Goal: Information Seeking & Learning: Compare options

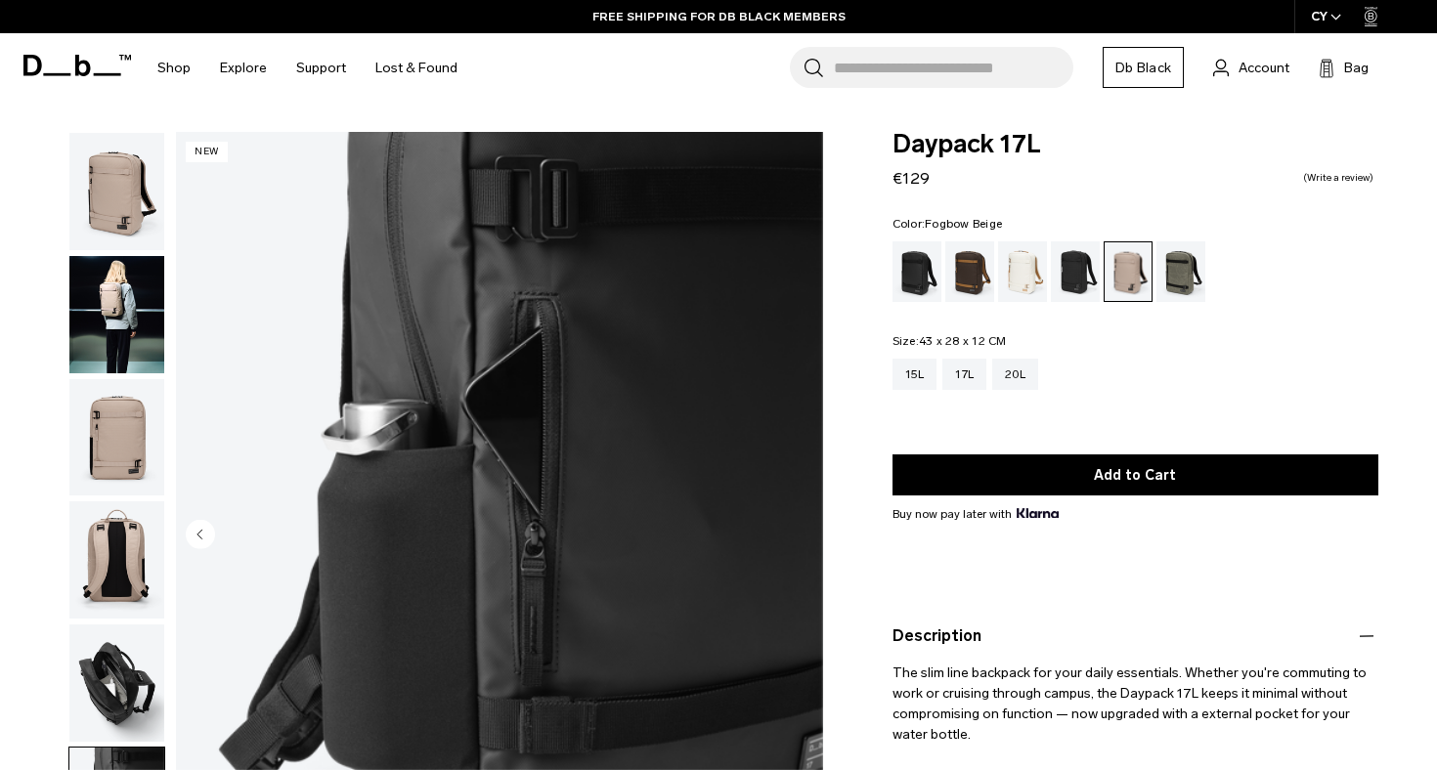
click at [129, 271] on img "button" at bounding box center [116, 314] width 95 height 117
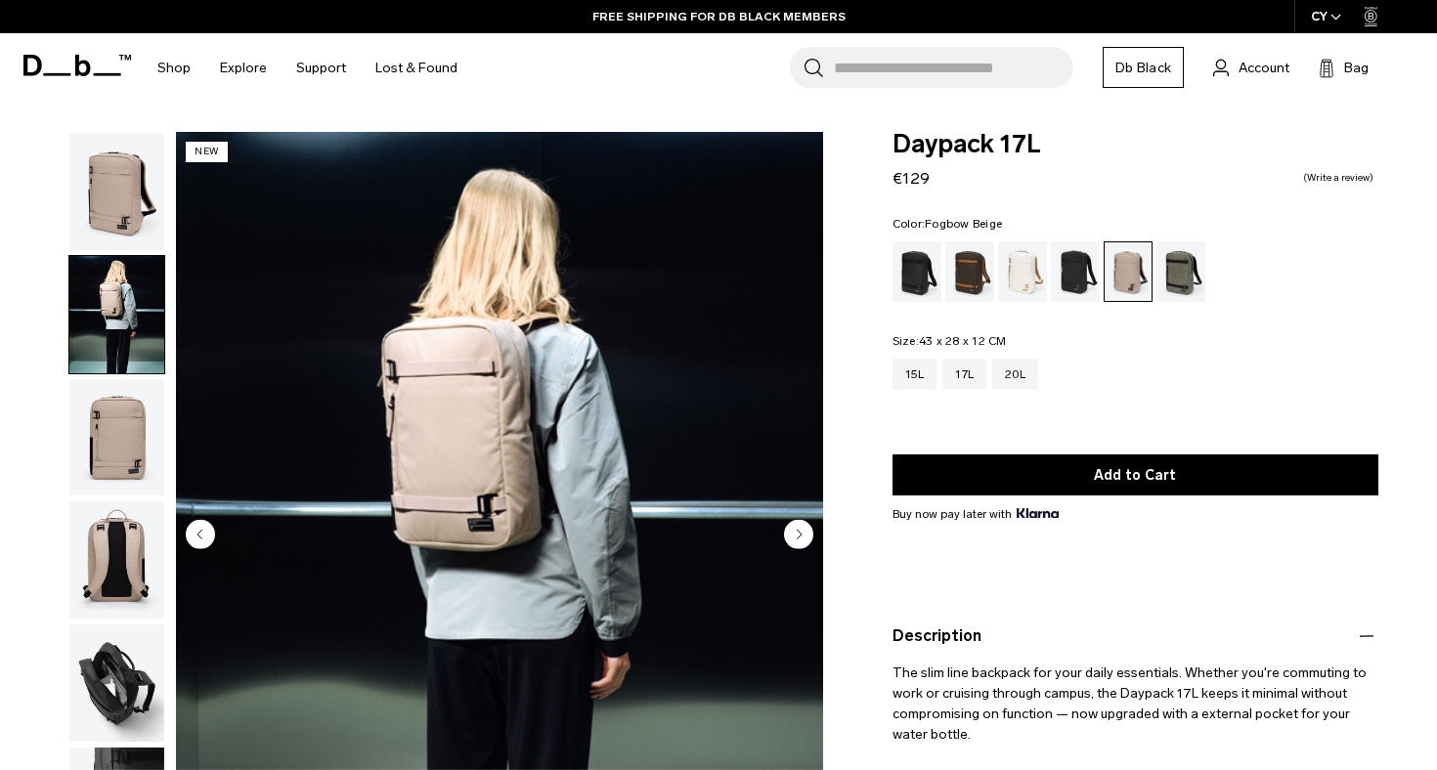
click at [128, 489] on img "button" at bounding box center [116, 437] width 95 height 117
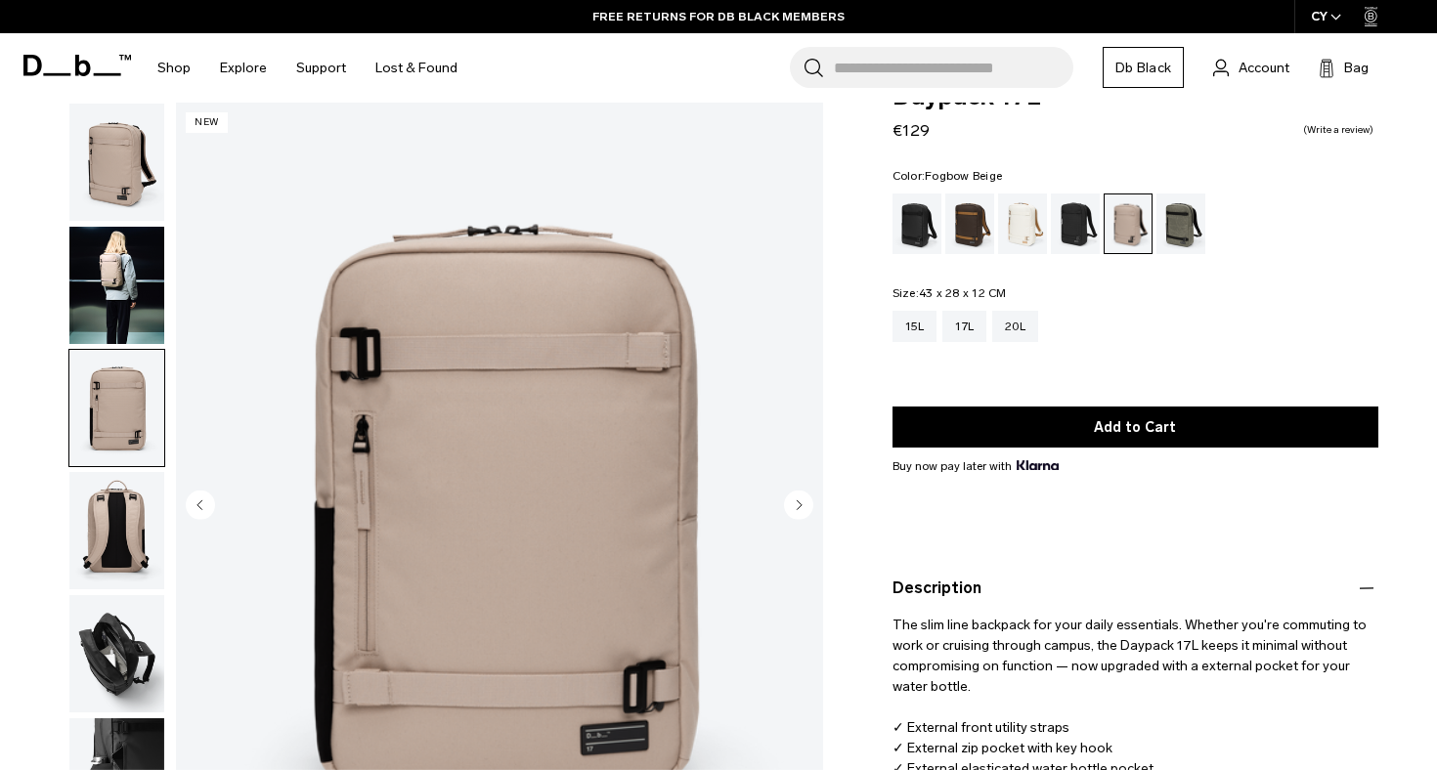
scroll to position [65, 0]
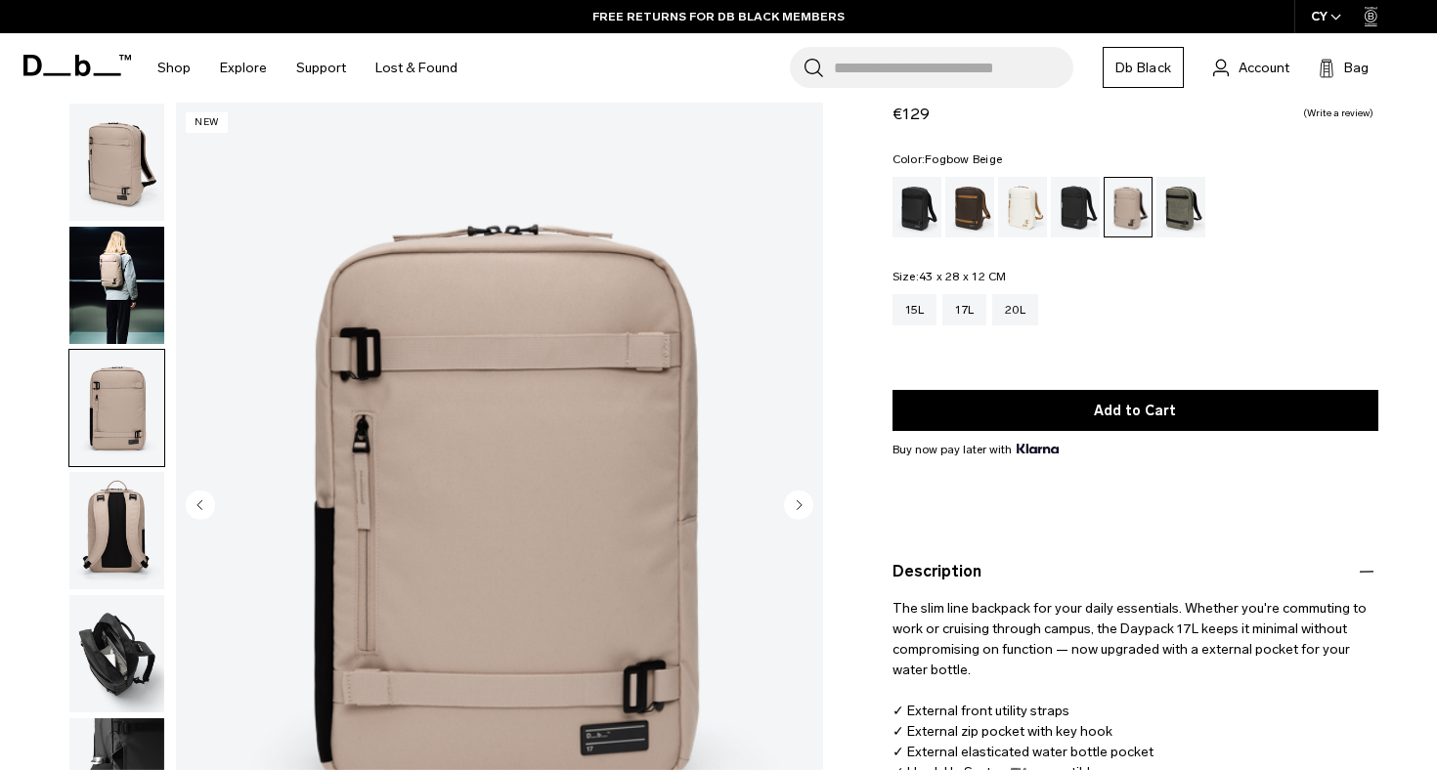
click at [125, 567] on img "button" at bounding box center [116, 530] width 95 height 117
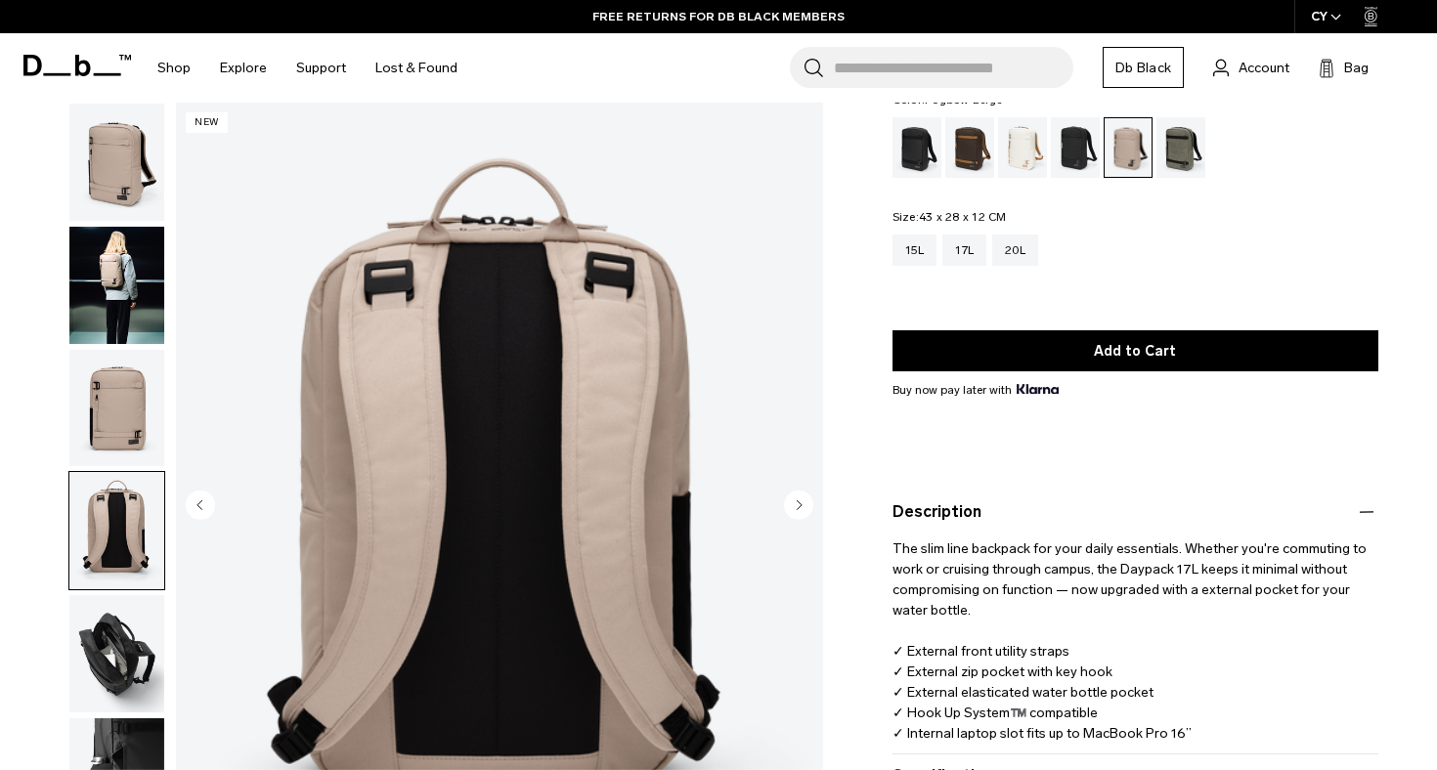
scroll to position [129, 0]
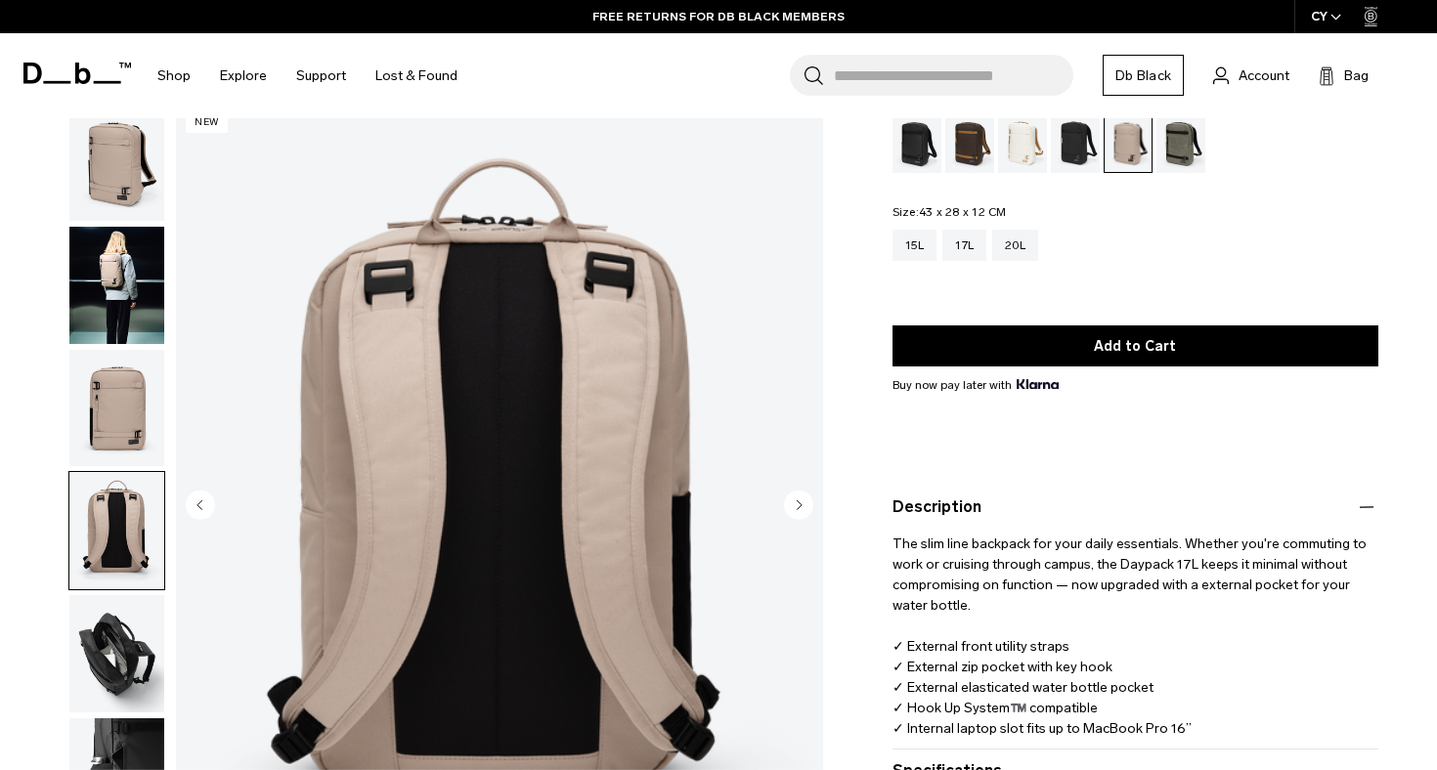
click at [121, 690] on img "button" at bounding box center [116, 653] width 95 height 117
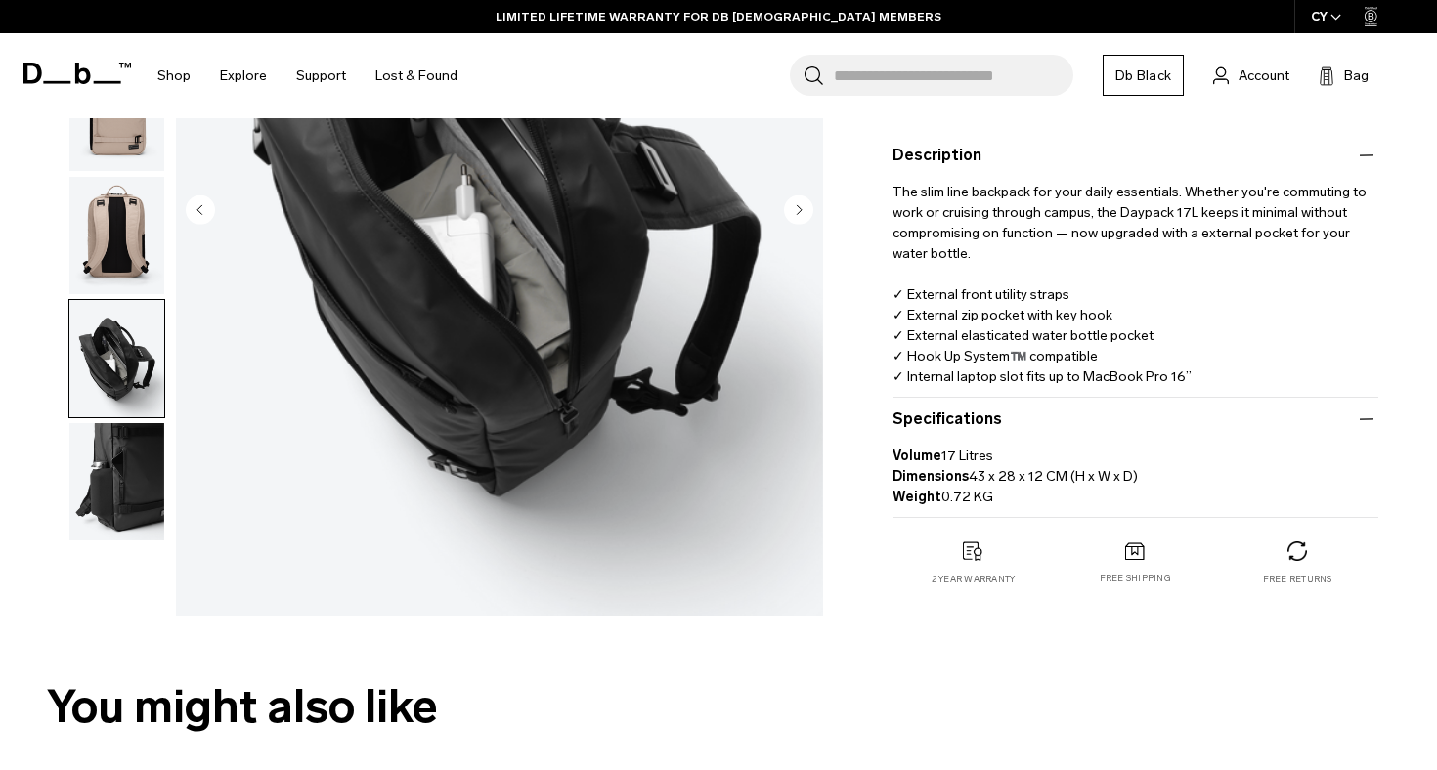
scroll to position [488, 0]
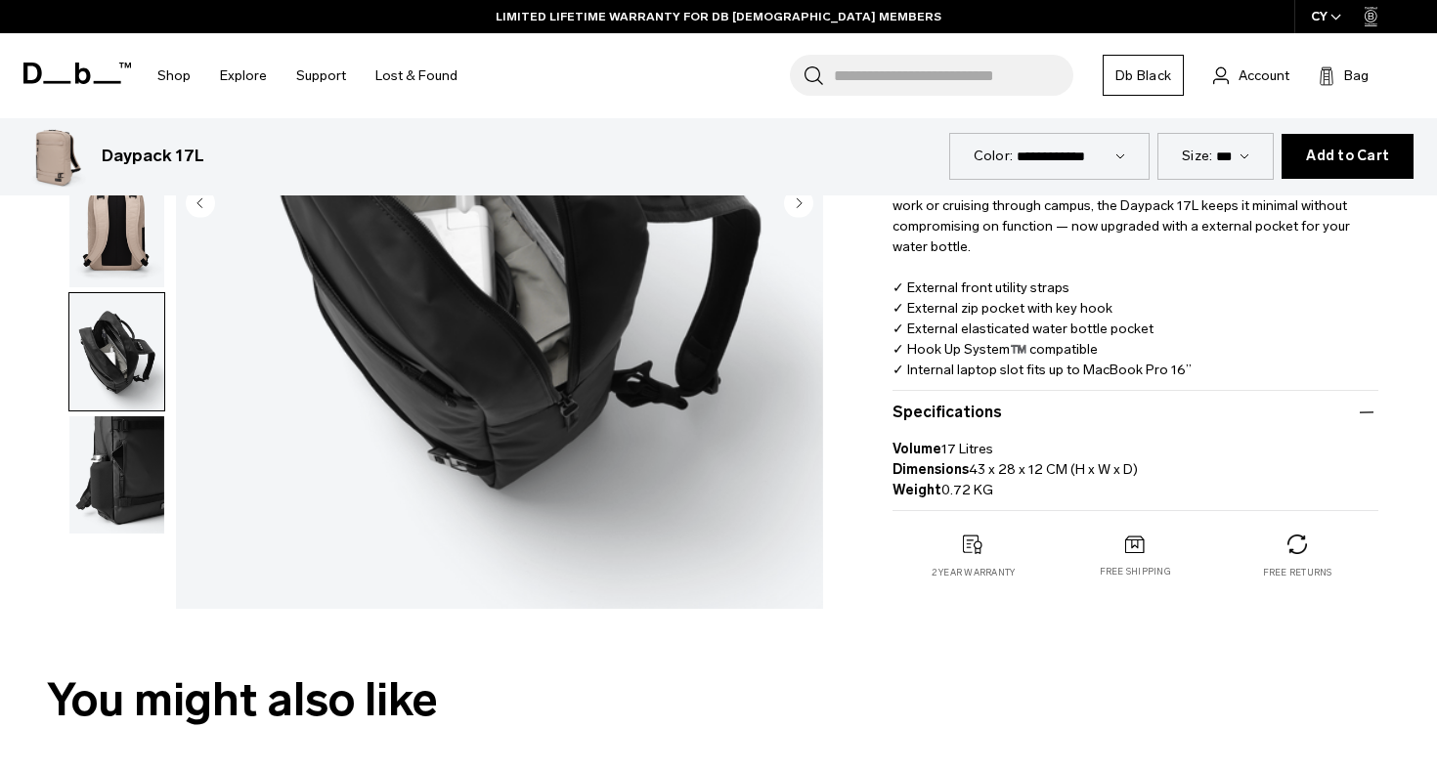
click at [117, 464] on img "button" at bounding box center [116, 474] width 95 height 117
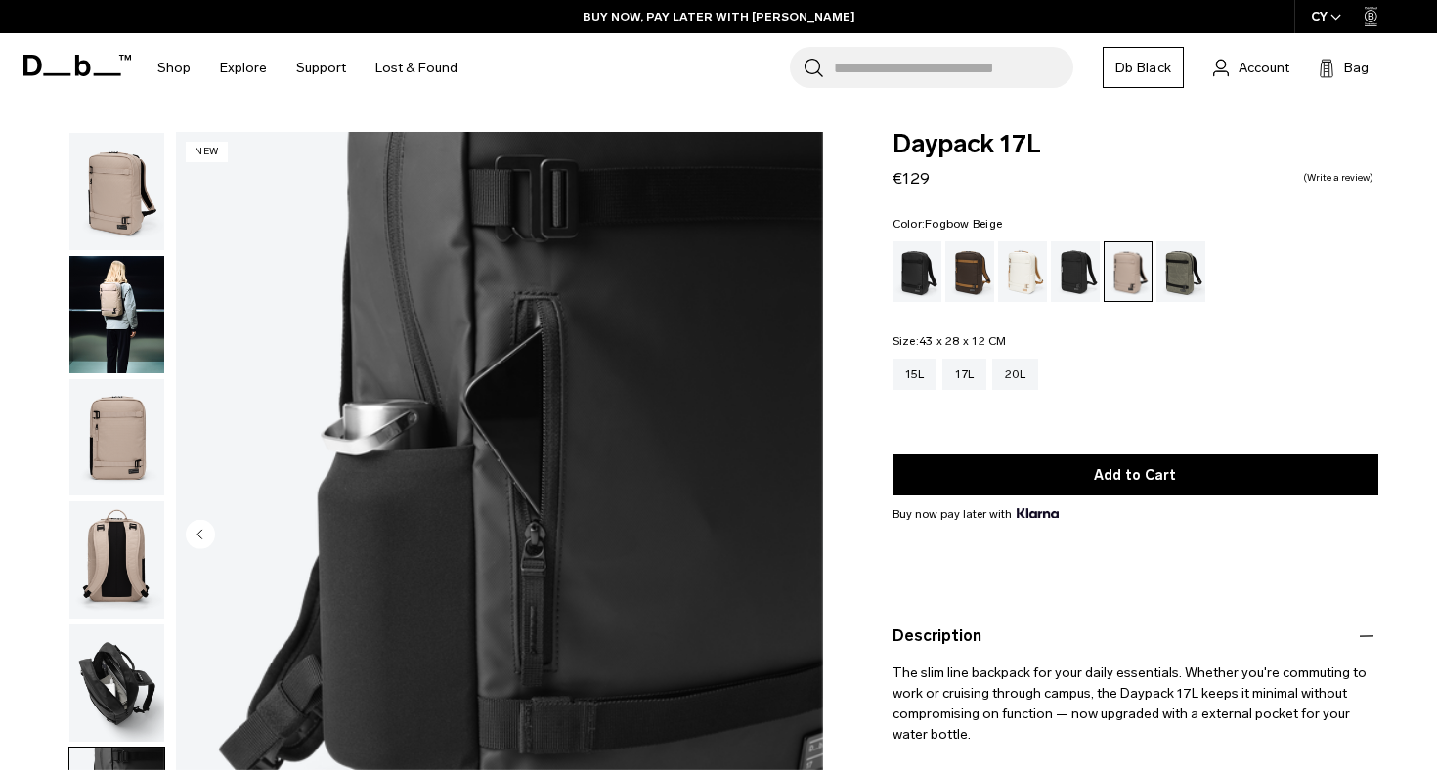
scroll to position [0, 0]
click at [94, 455] on img "button" at bounding box center [116, 437] width 95 height 117
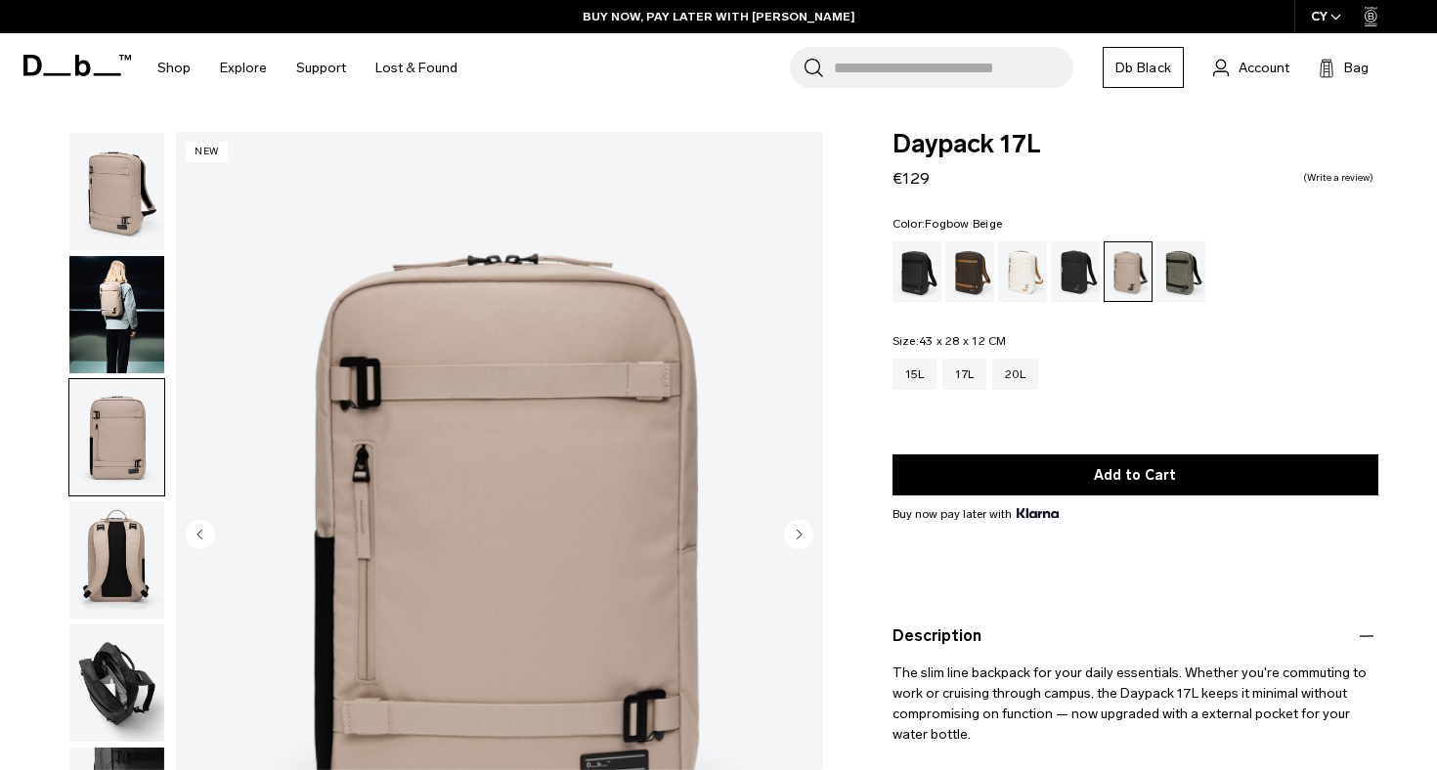
click at [95, 411] on img "button" at bounding box center [116, 437] width 95 height 117
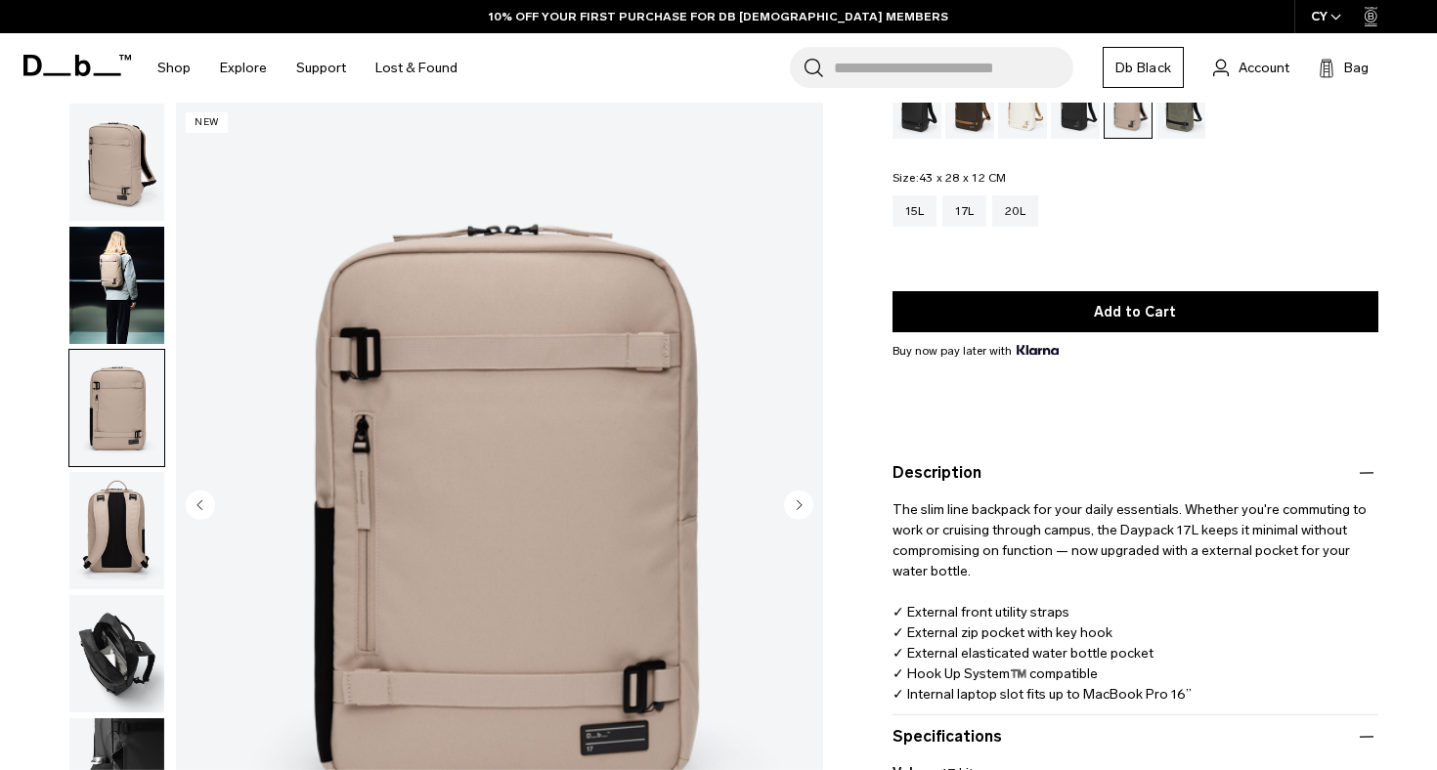
scroll to position [154, 0]
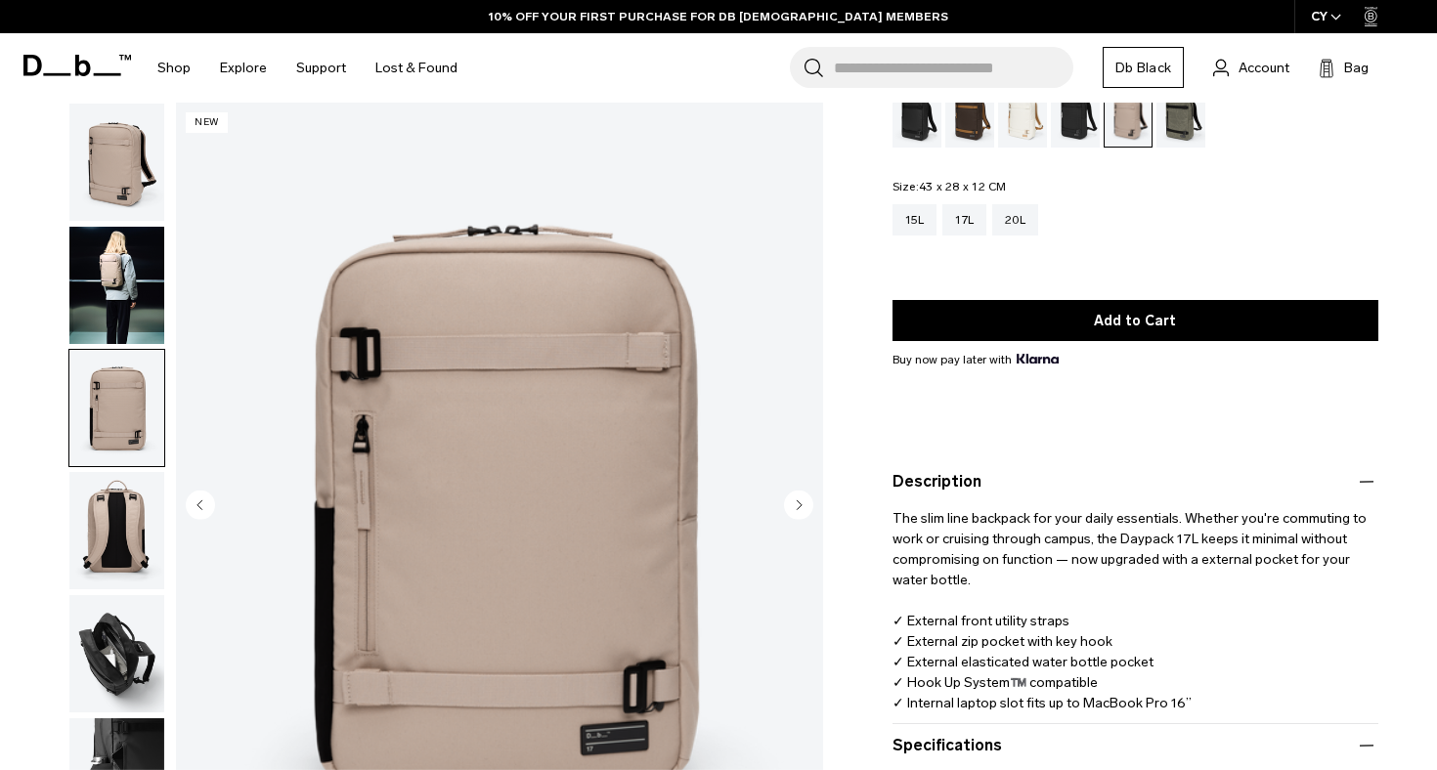
click at [113, 167] on img "button" at bounding box center [116, 162] width 95 height 117
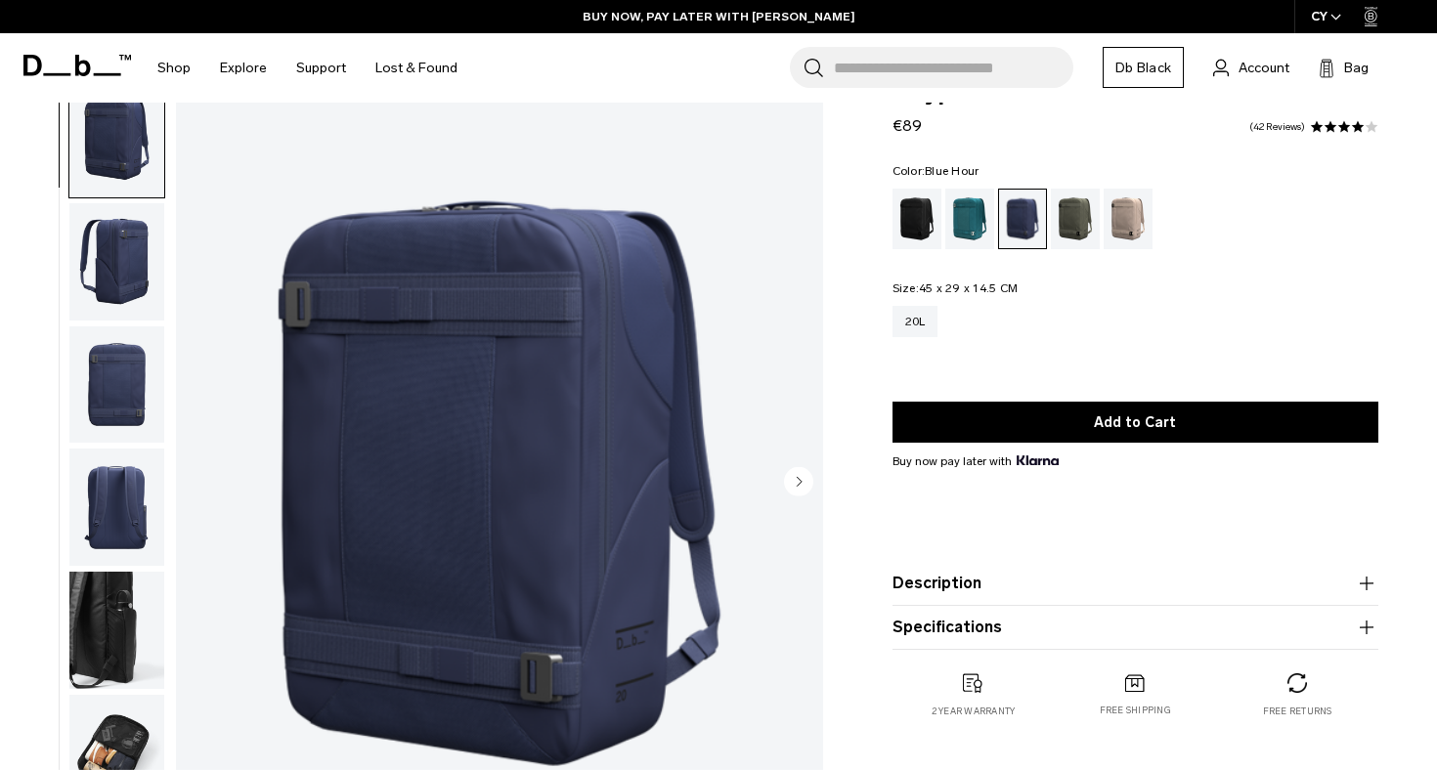
scroll to position [8, 0]
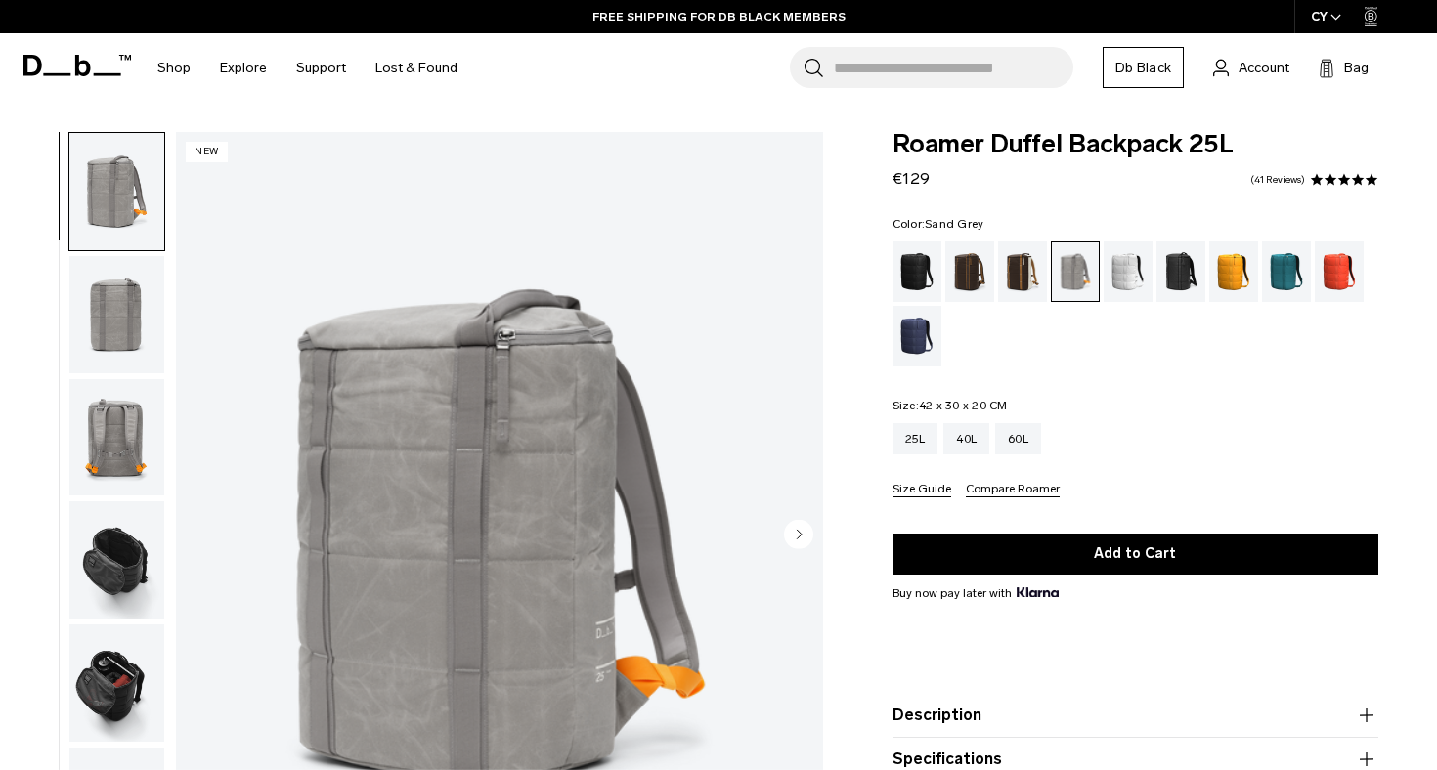
click at [802, 540] on circle "Next slide" at bounding box center [798, 533] width 29 height 29
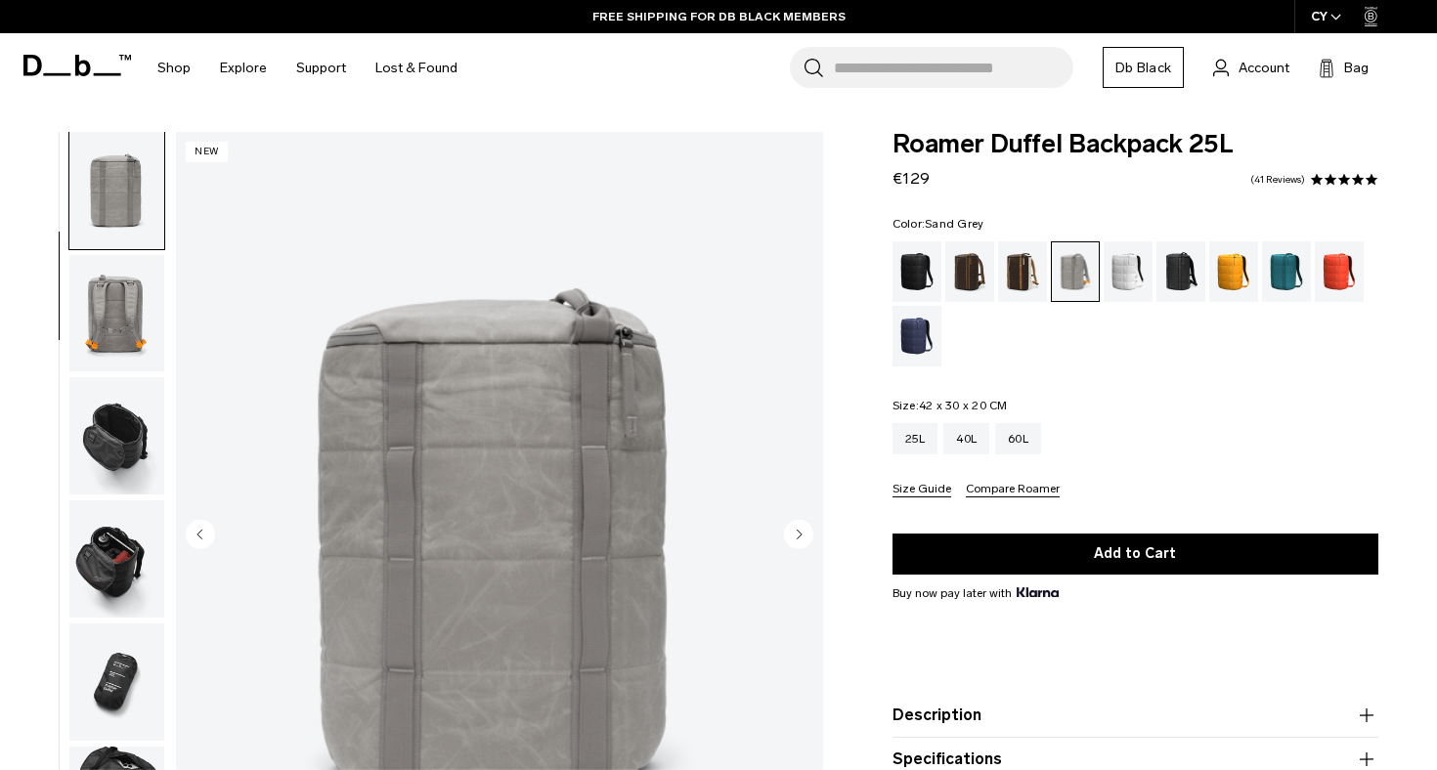
click at [802, 540] on circle "Next slide" at bounding box center [798, 533] width 29 height 29
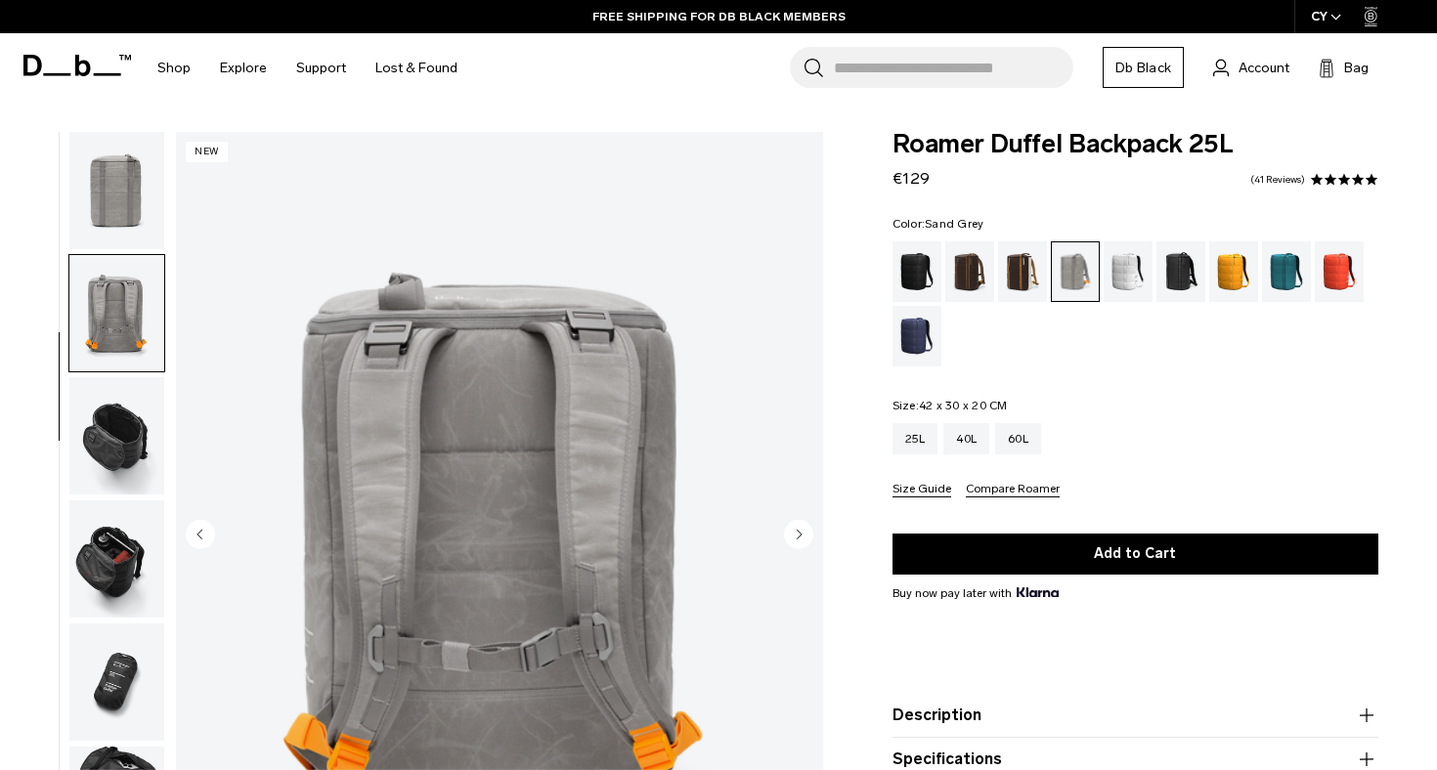
scroll to position [179, 0]
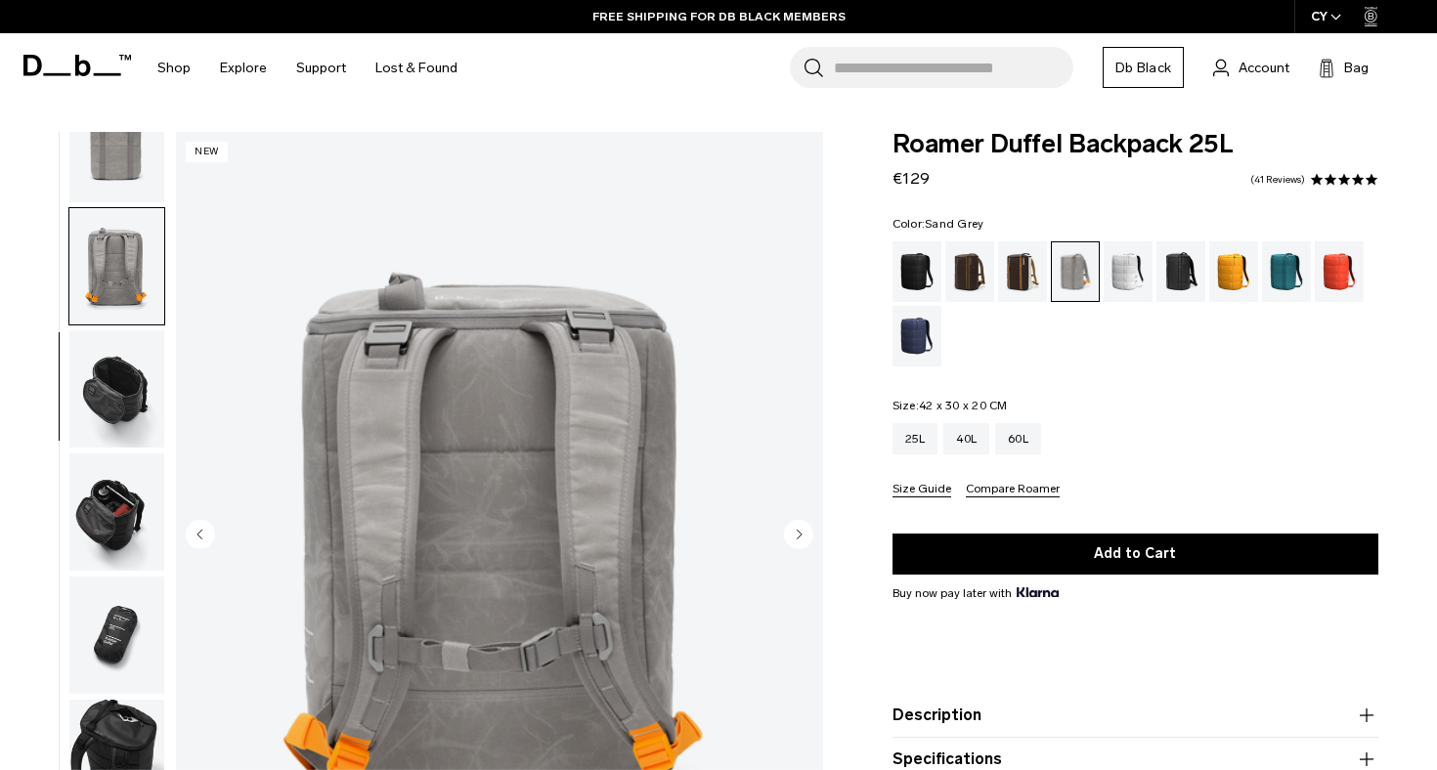
click at [802, 540] on circle "Next slide" at bounding box center [798, 533] width 29 height 29
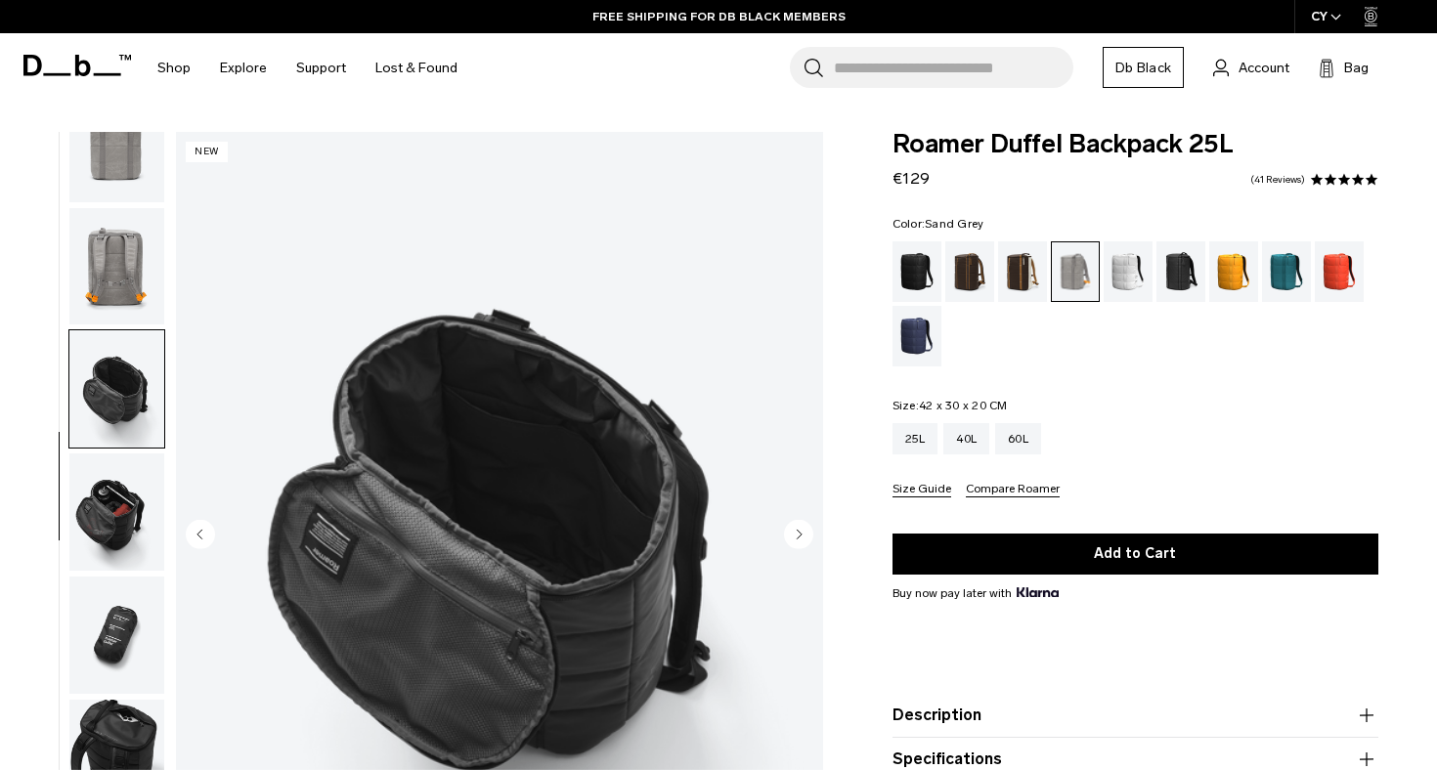
click at [802, 540] on circle "Next slide" at bounding box center [798, 533] width 29 height 29
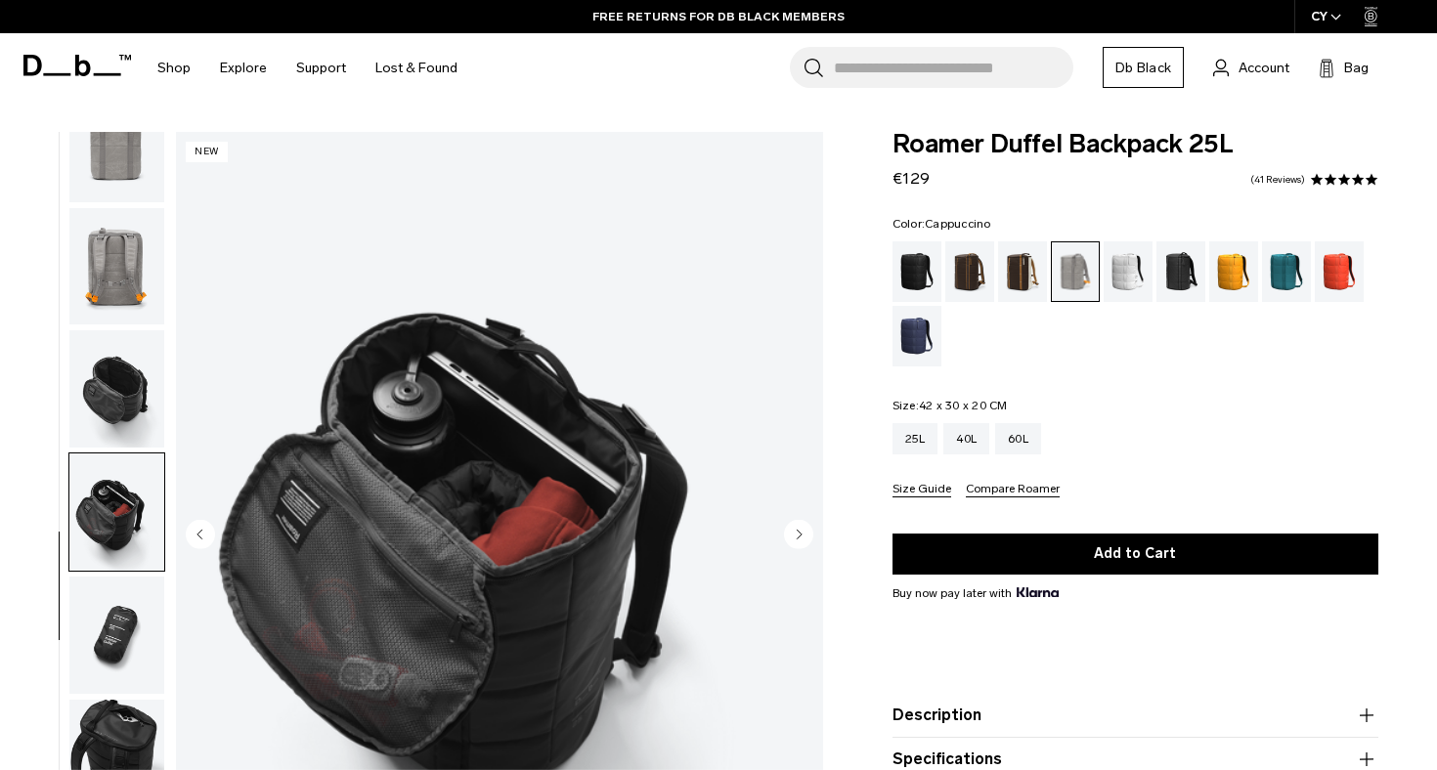
click at [1033, 262] on div "Cappuccino" at bounding box center [1023, 271] width 50 height 61
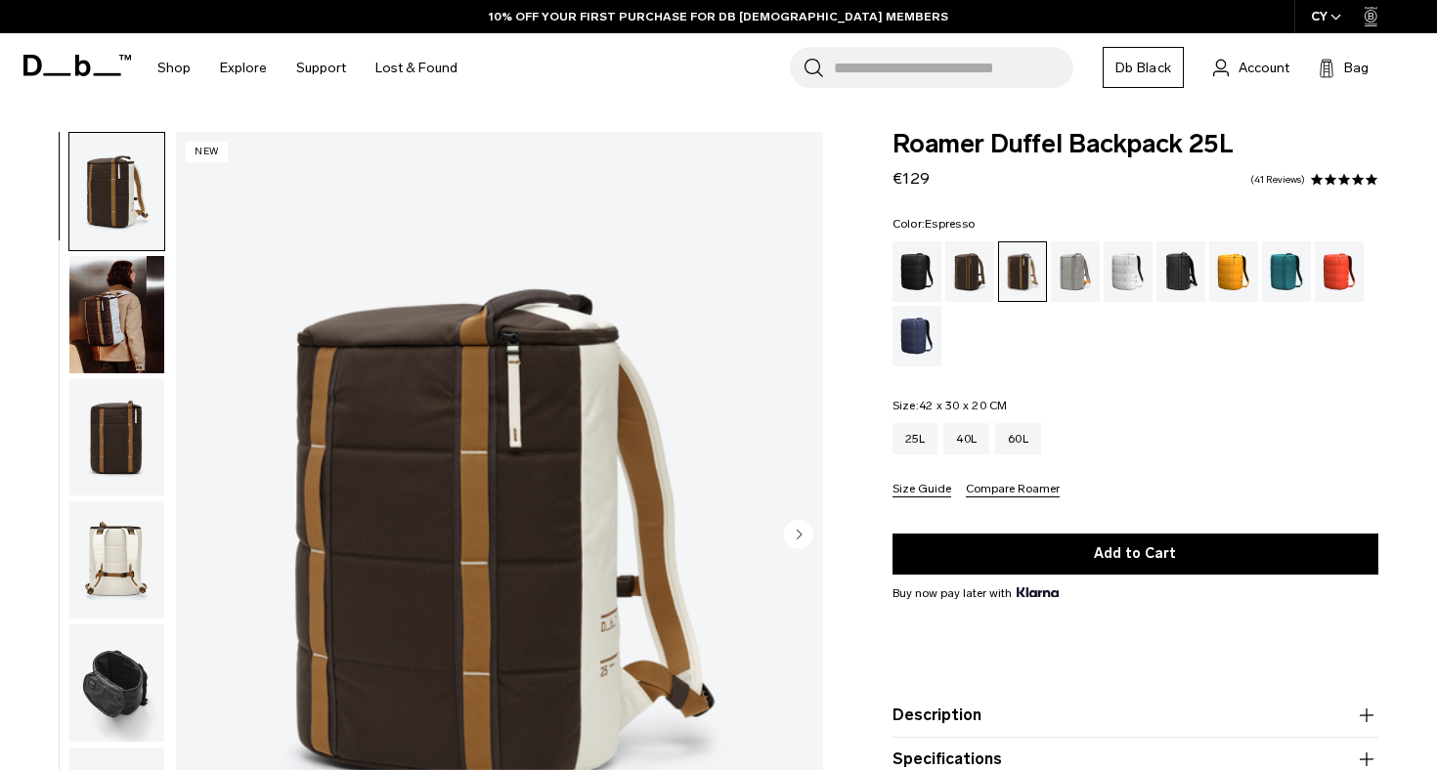
click at [990, 284] on div "Espresso" at bounding box center [970, 271] width 50 height 61
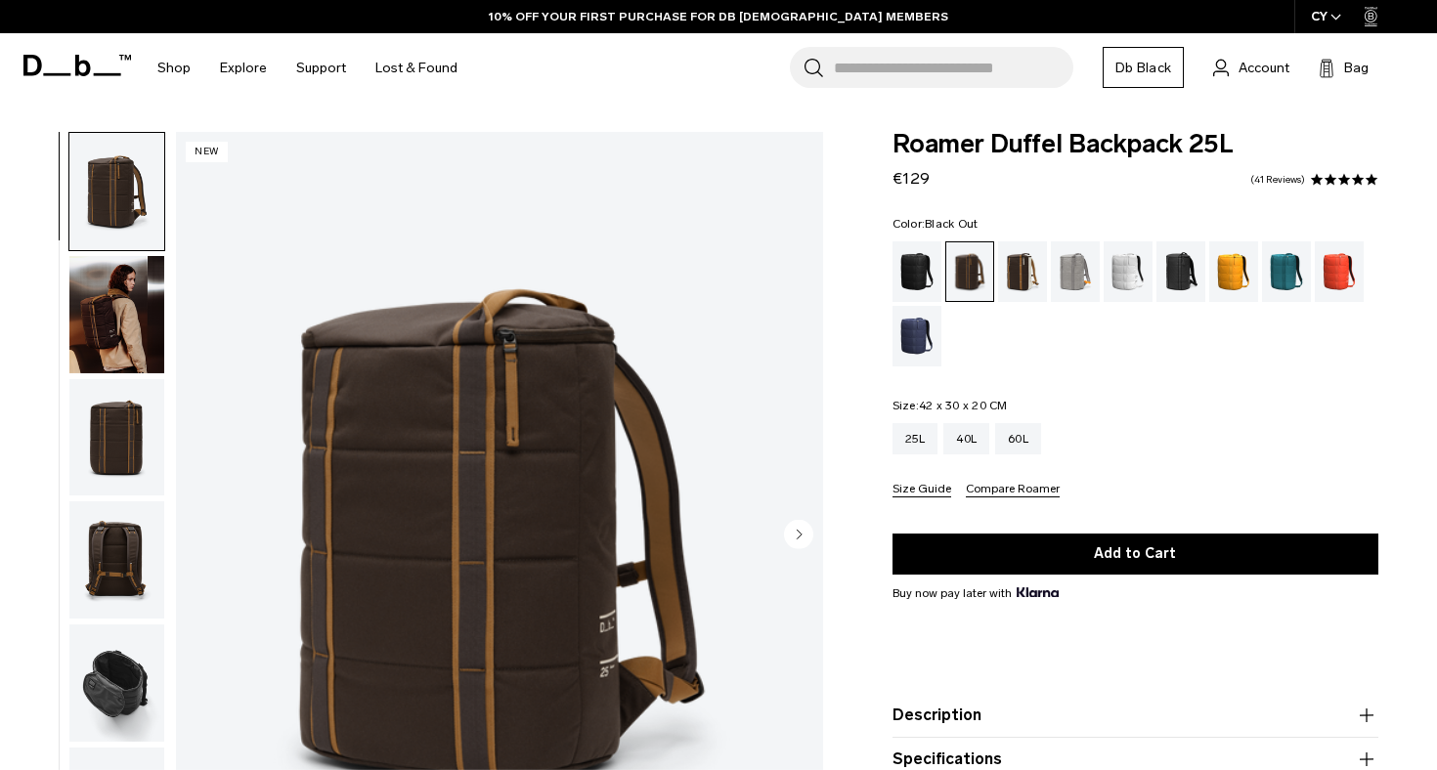
click at [930, 298] on div "Black Out" at bounding box center [917, 271] width 50 height 61
